Goal: Task Accomplishment & Management: Manage account settings

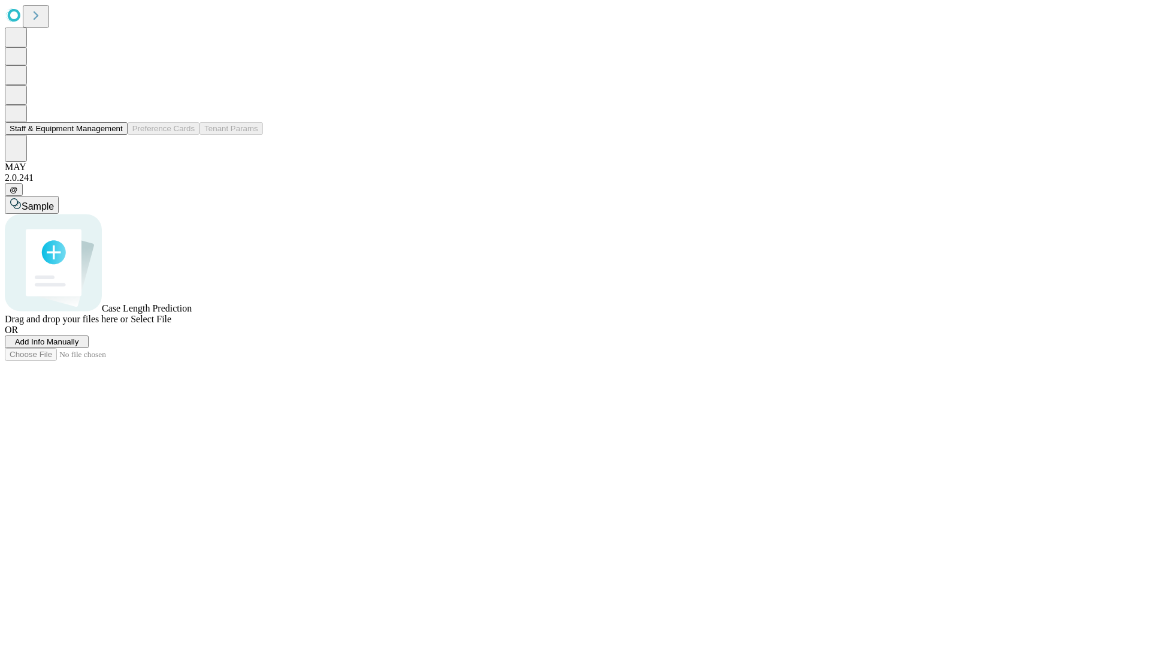
click at [114, 135] on button "Staff & Equipment Management" at bounding box center [66, 128] width 123 height 13
